Goal: Transaction & Acquisition: Purchase product/service

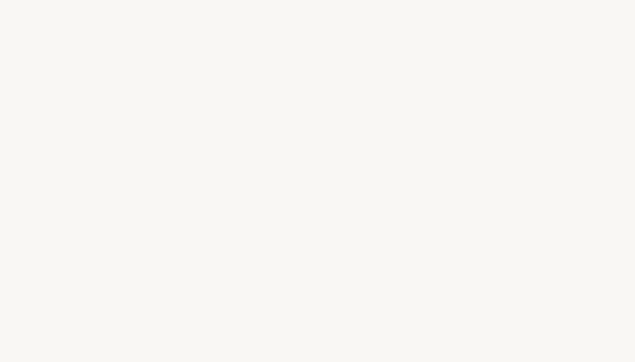
select select "DE"
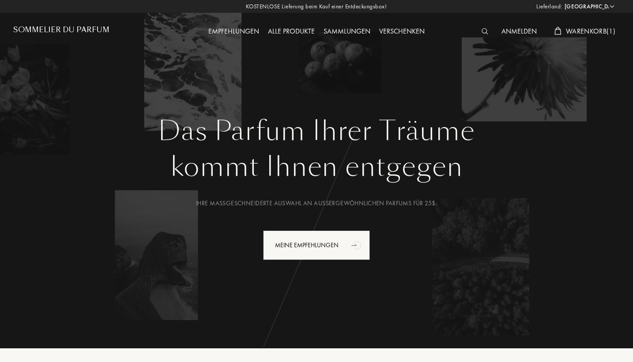
click at [481, 31] on img at bounding box center [484, 31] width 7 height 6
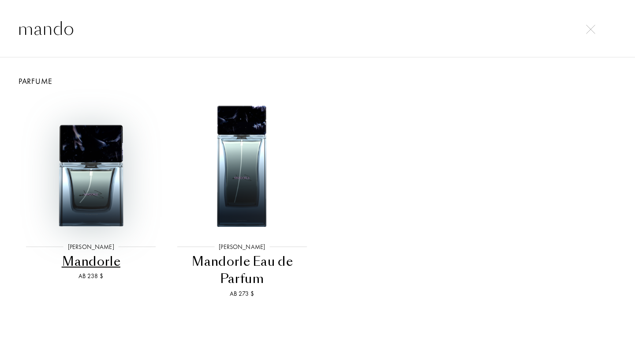
type input "mando"
click at [76, 179] on img at bounding box center [91, 165] width 136 height 136
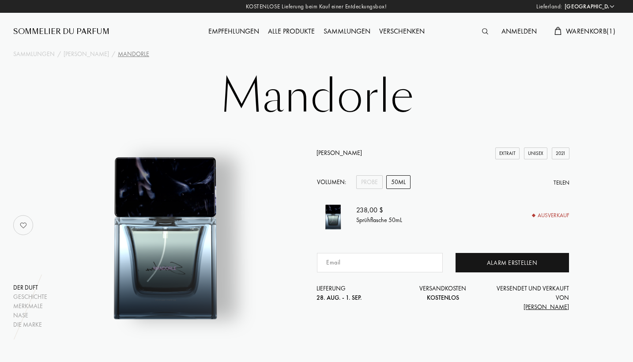
select select "DE"
click at [374, 183] on div "Probe" at bounding box center [369, 182] width 26 height 14
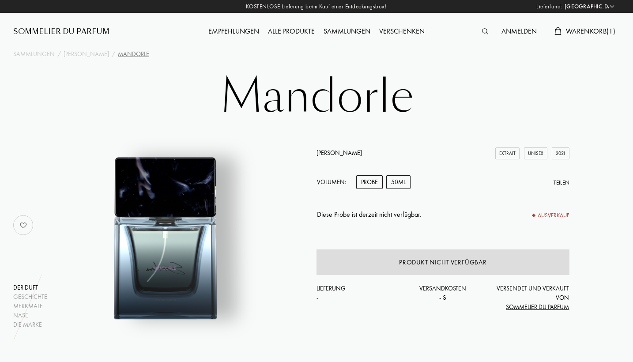
click at [397, 184] on div "50mL" at bounding box center [398, 182] width 24 height 14
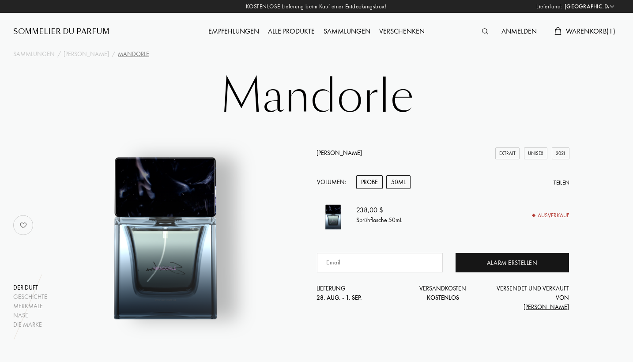
click at [376, 180] on div "Probe" at bounding box center [369, 182] width 26 height 14
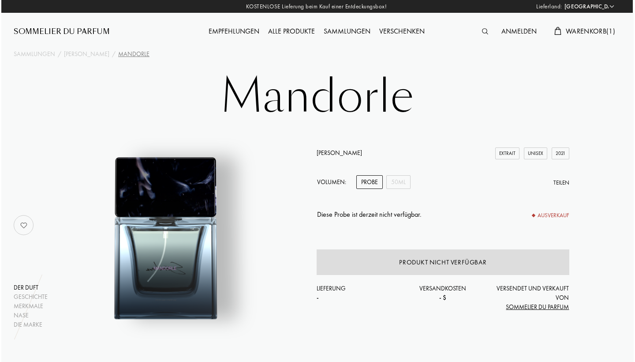
scroll to position [0, 1]
click at [566, 31] on span "Warenkorb ( 1 )" at bounding box center [589, 30] width 49 height 9
